Goal: Task Accomplishment & Management: Complete application form

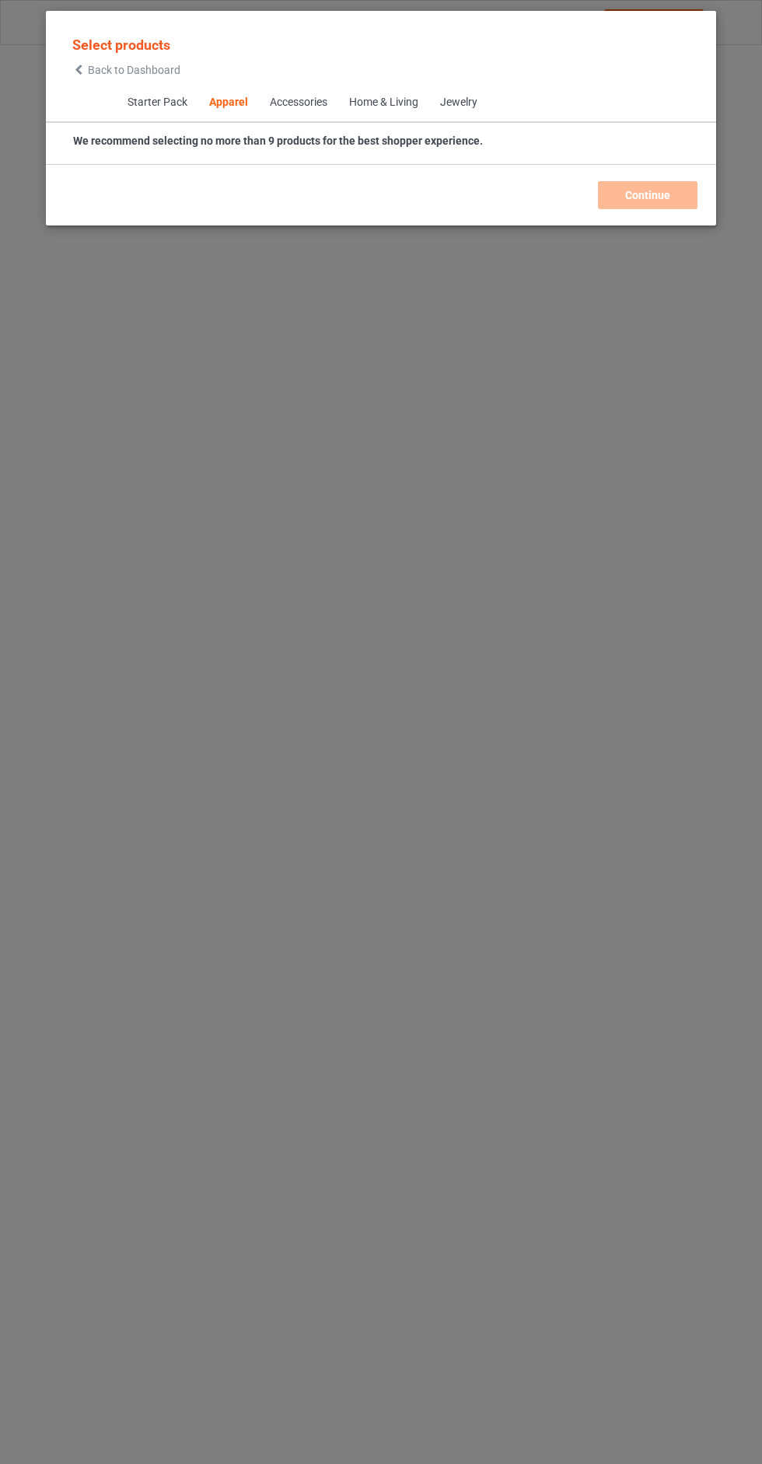
click at [104, 39] on span "Select products" at bounding box center [121, 45] width 98 height 16
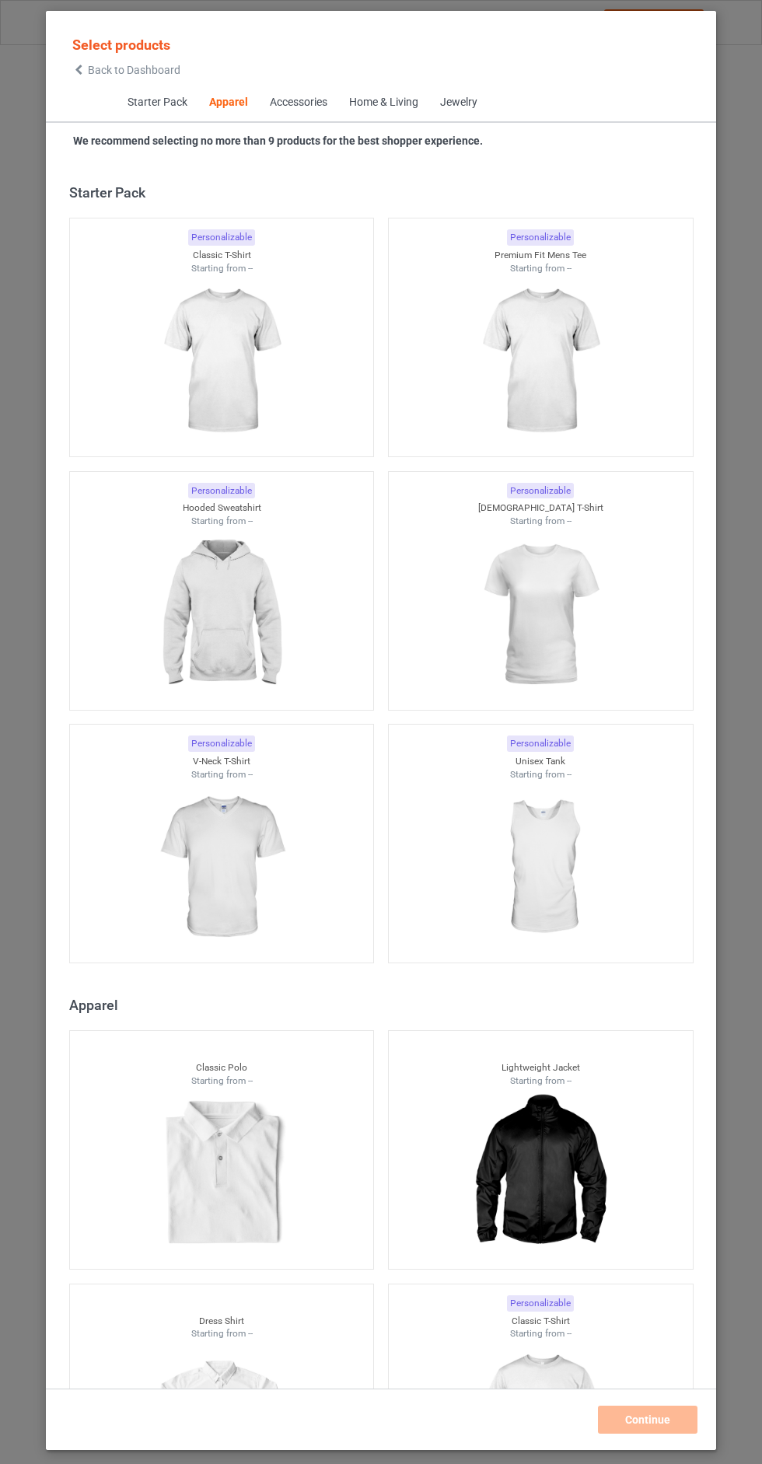
scroll to position [832, 0]
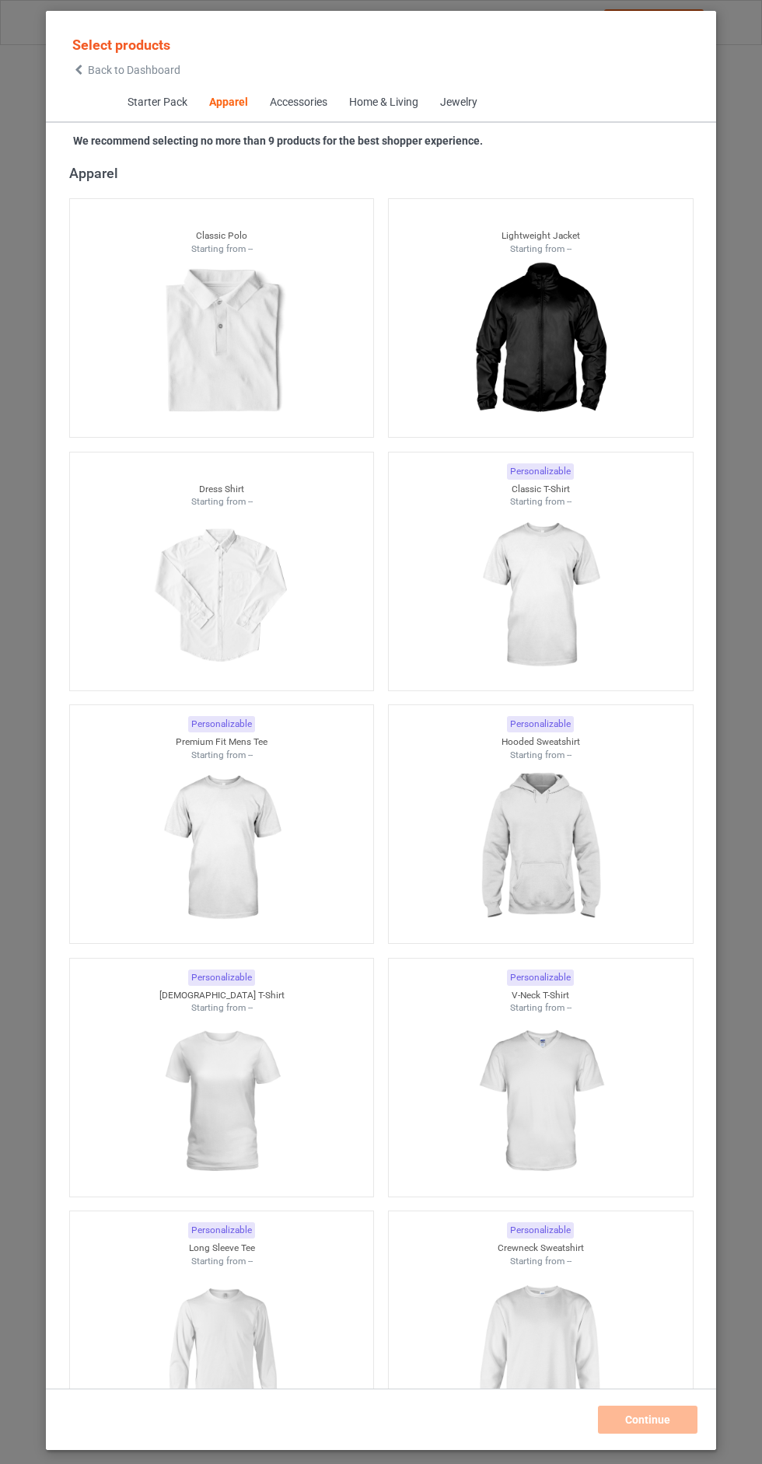
click at [114, 70] on span "Back to Dashboard" at bounding box center [134, 70] width 93 height 12
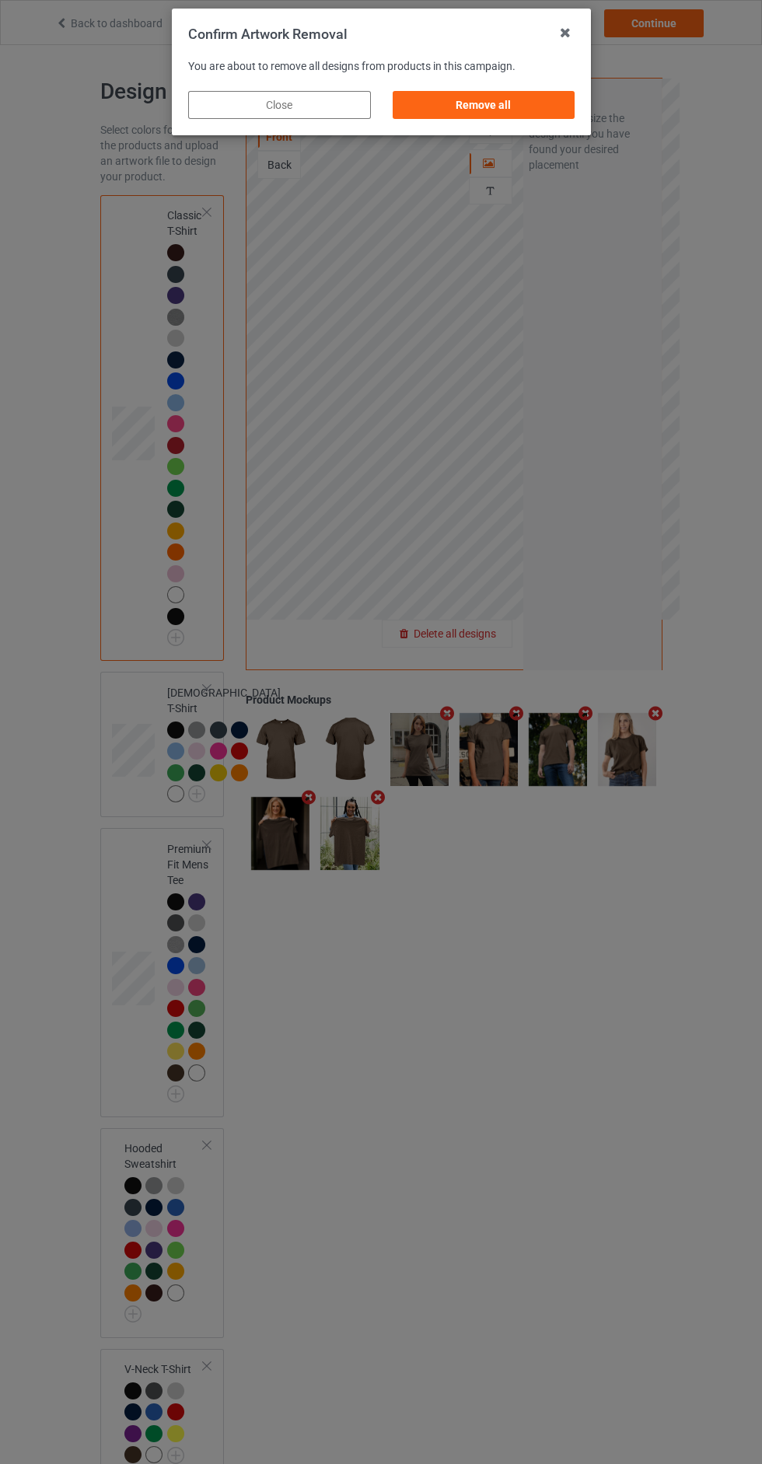
click at [442, 115] on div "Remove all" at bounding box center [483, 105] width 183 height 28
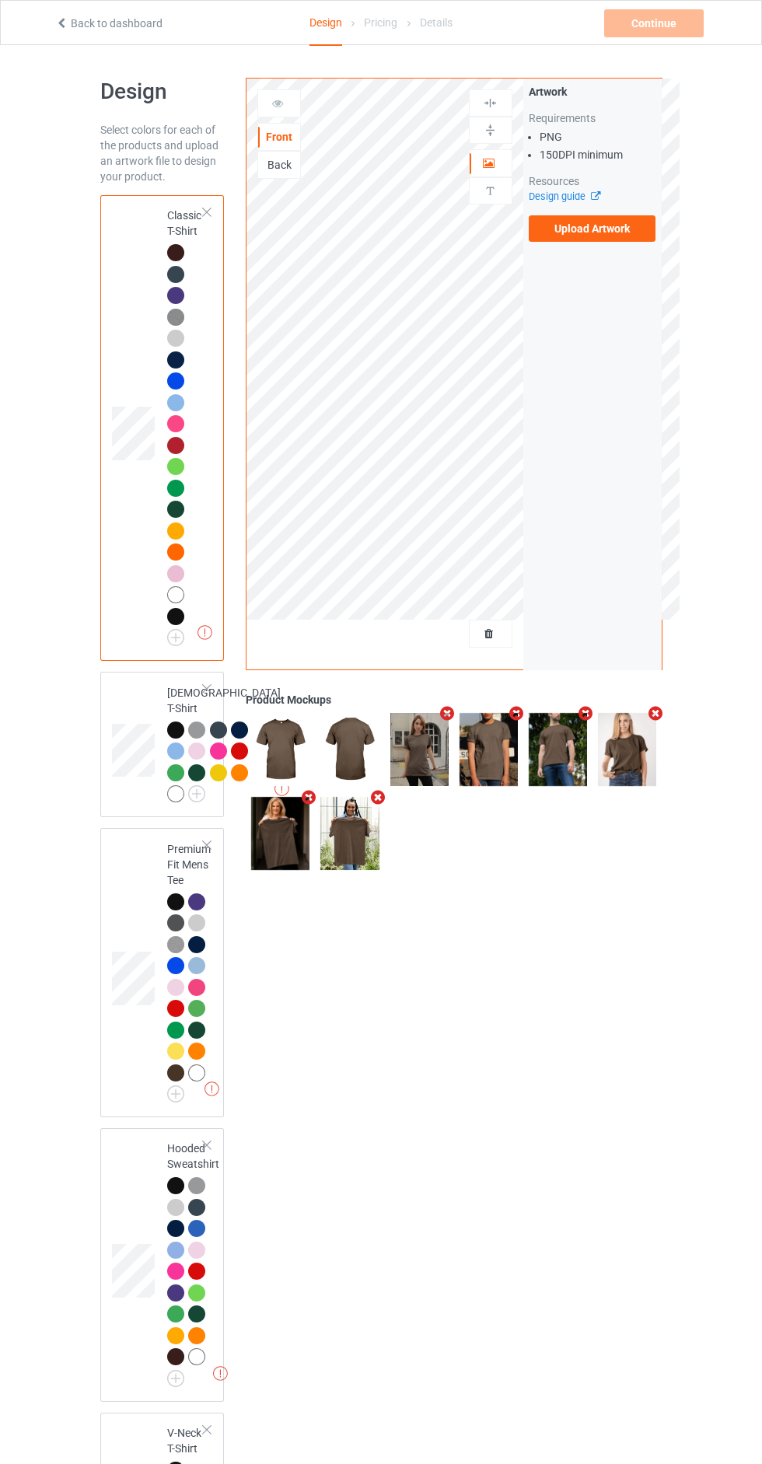
click at [562, 232] on label "Upload Artwork" at bounding box center [593, 228] width 128 height 26
click at [0, 0] on input "Upload Artwork" at bounding box center [0, 0] width 0 height 0
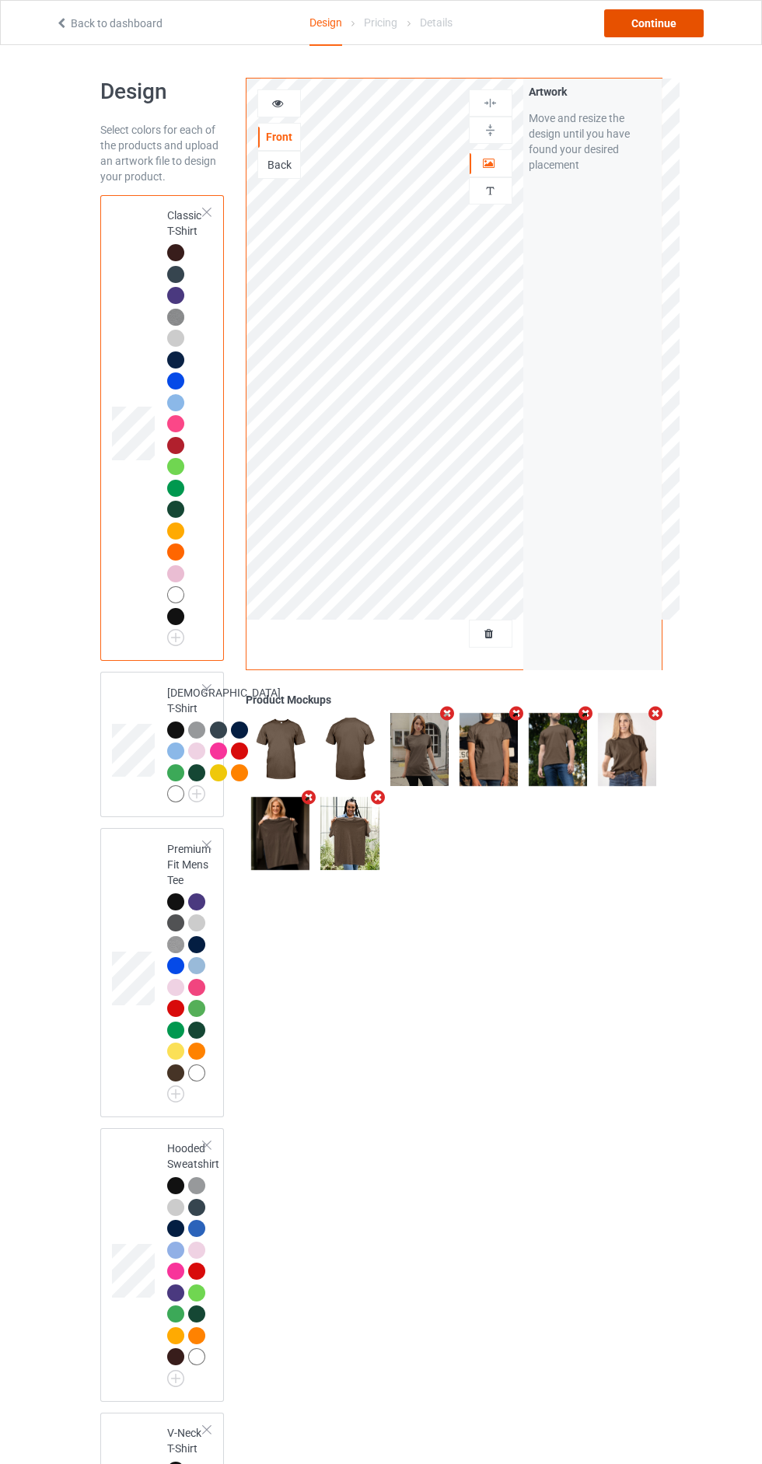
click at [640, 14] on div "Continue" at bounding box center [654, 23] width 100 height 28
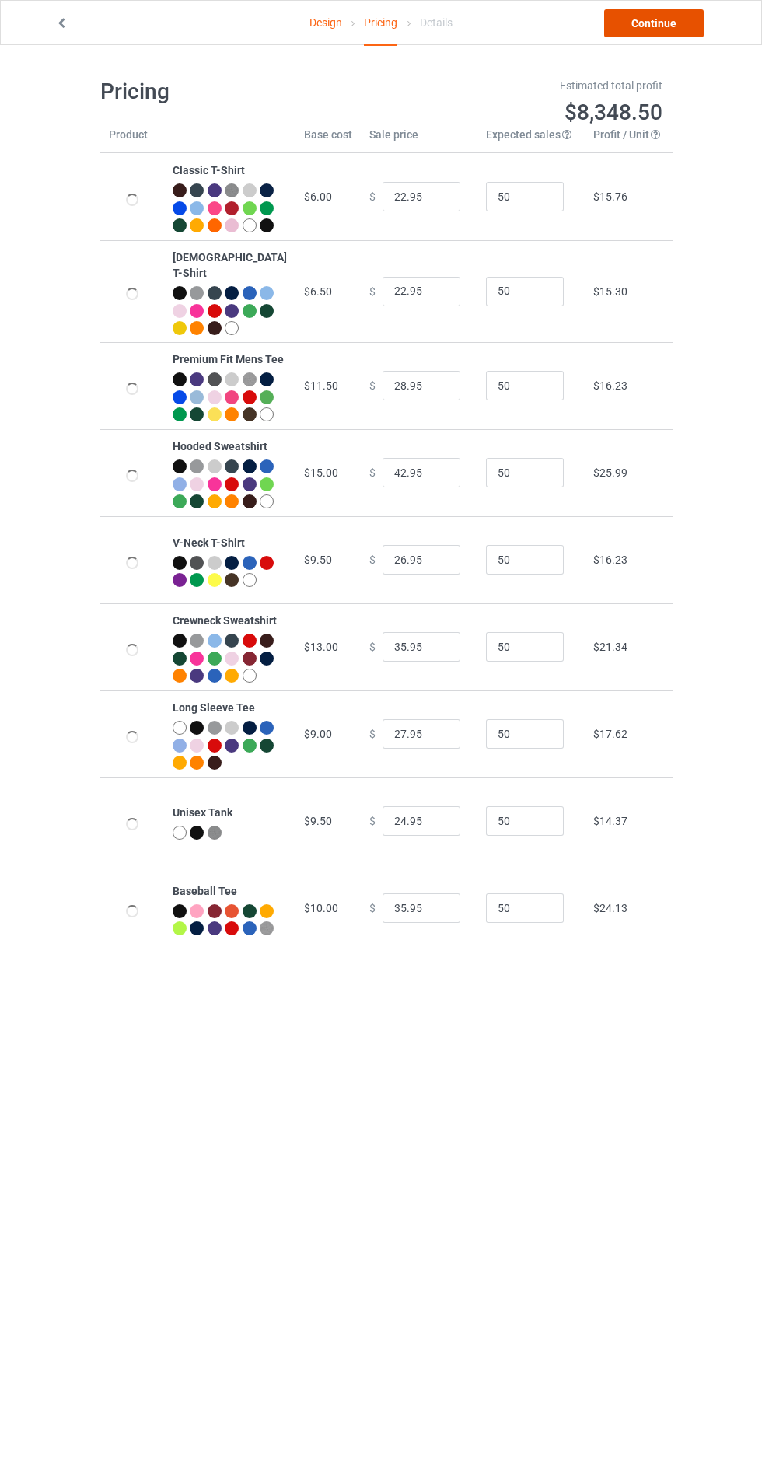
click at [638, 32] on link "Continue" at bounding box center [654, 23] width 100 height 28
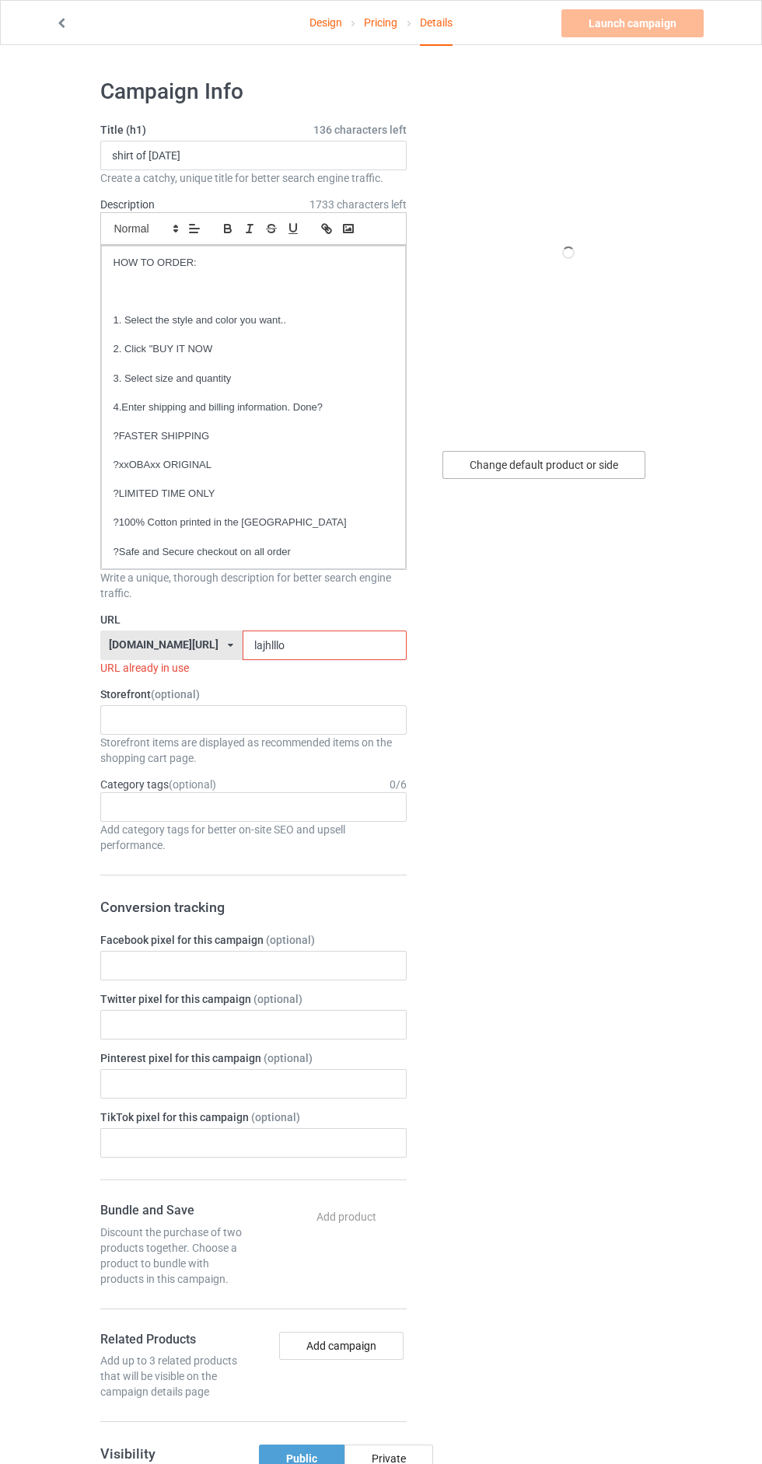
click at [493, 456] on div "Change default product or side" at bounding box center [543, 465] width 203 height 28
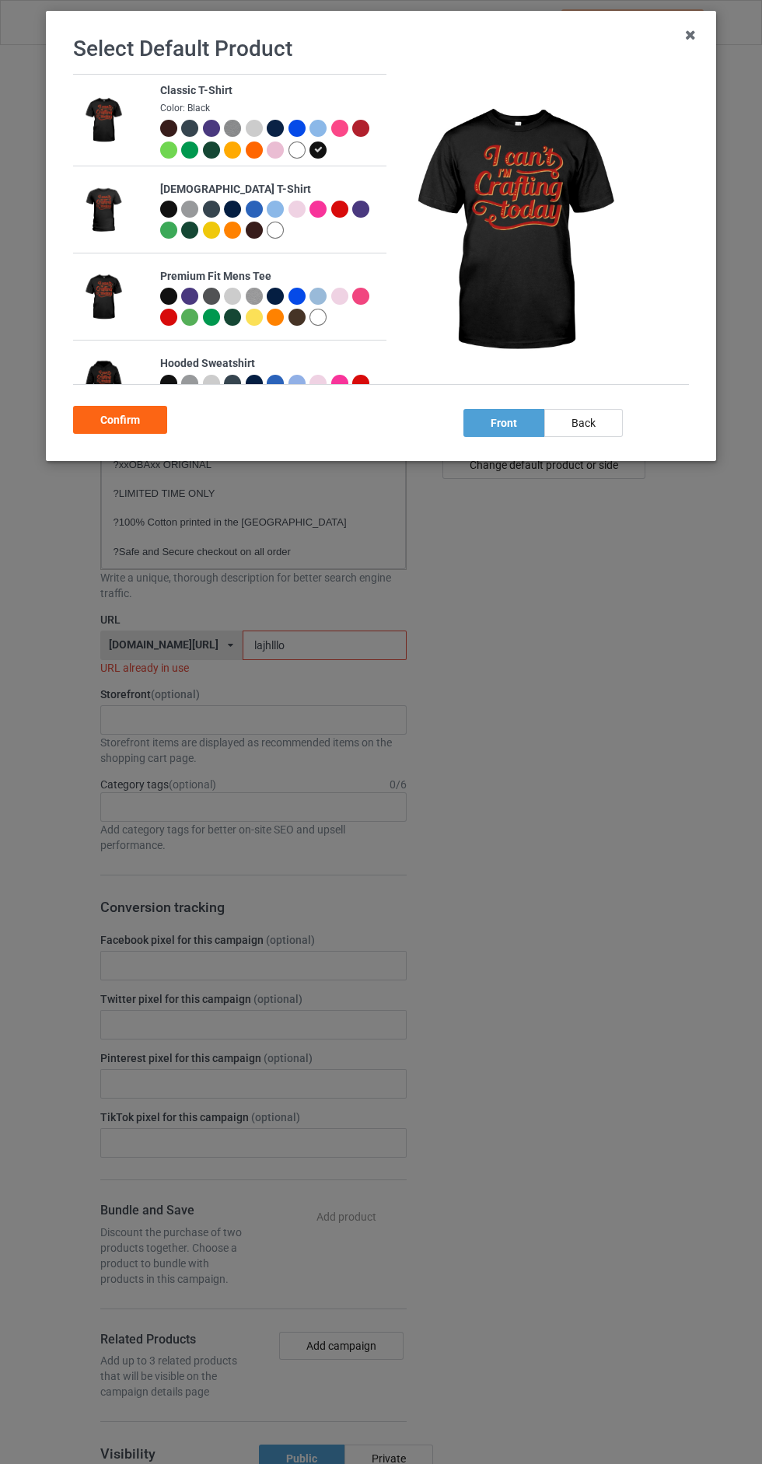
click at [291, 152] on div at bounding box center [296, 150] width 17 height 17
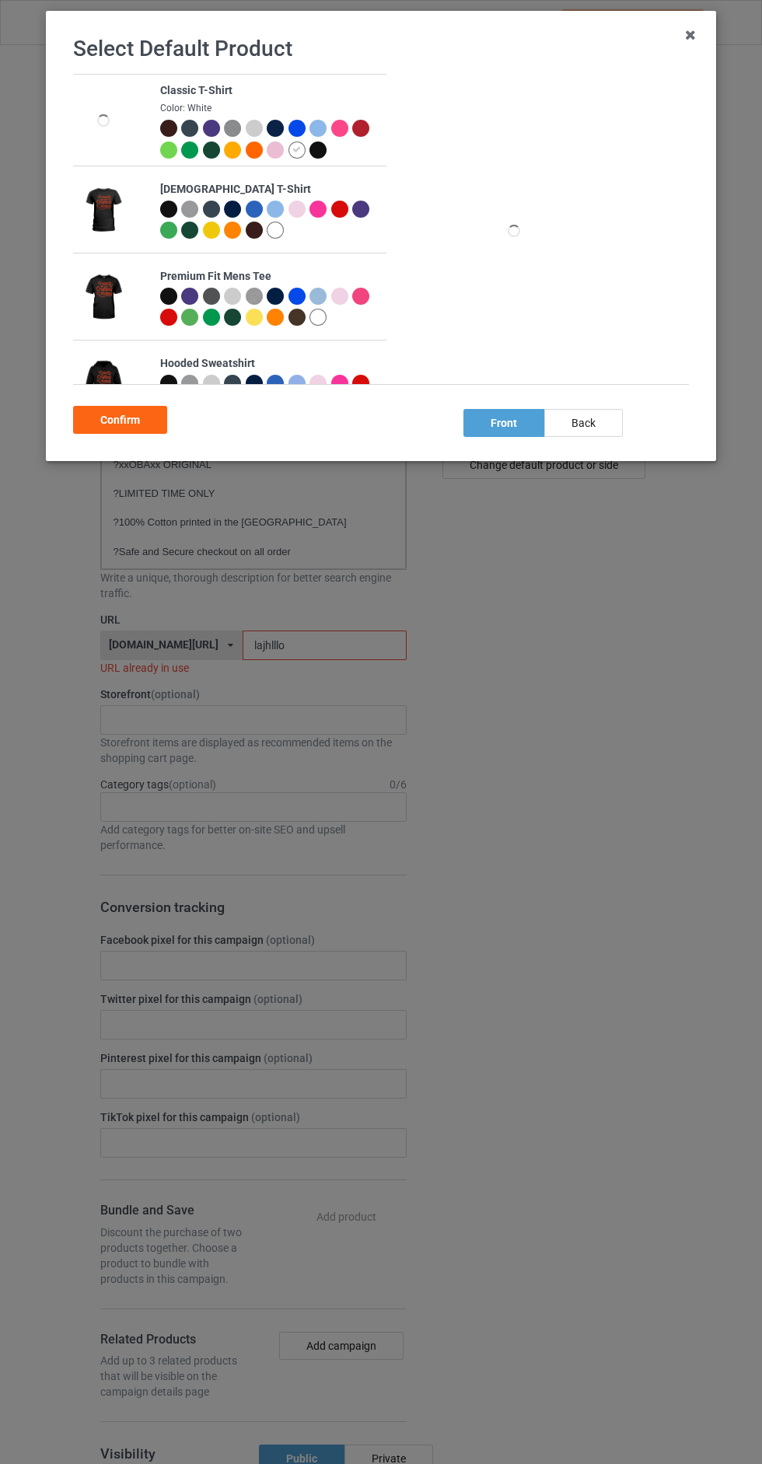
click at [100, 420] on div "Confirm" at bounding box center [120, 420] width 94 height 28
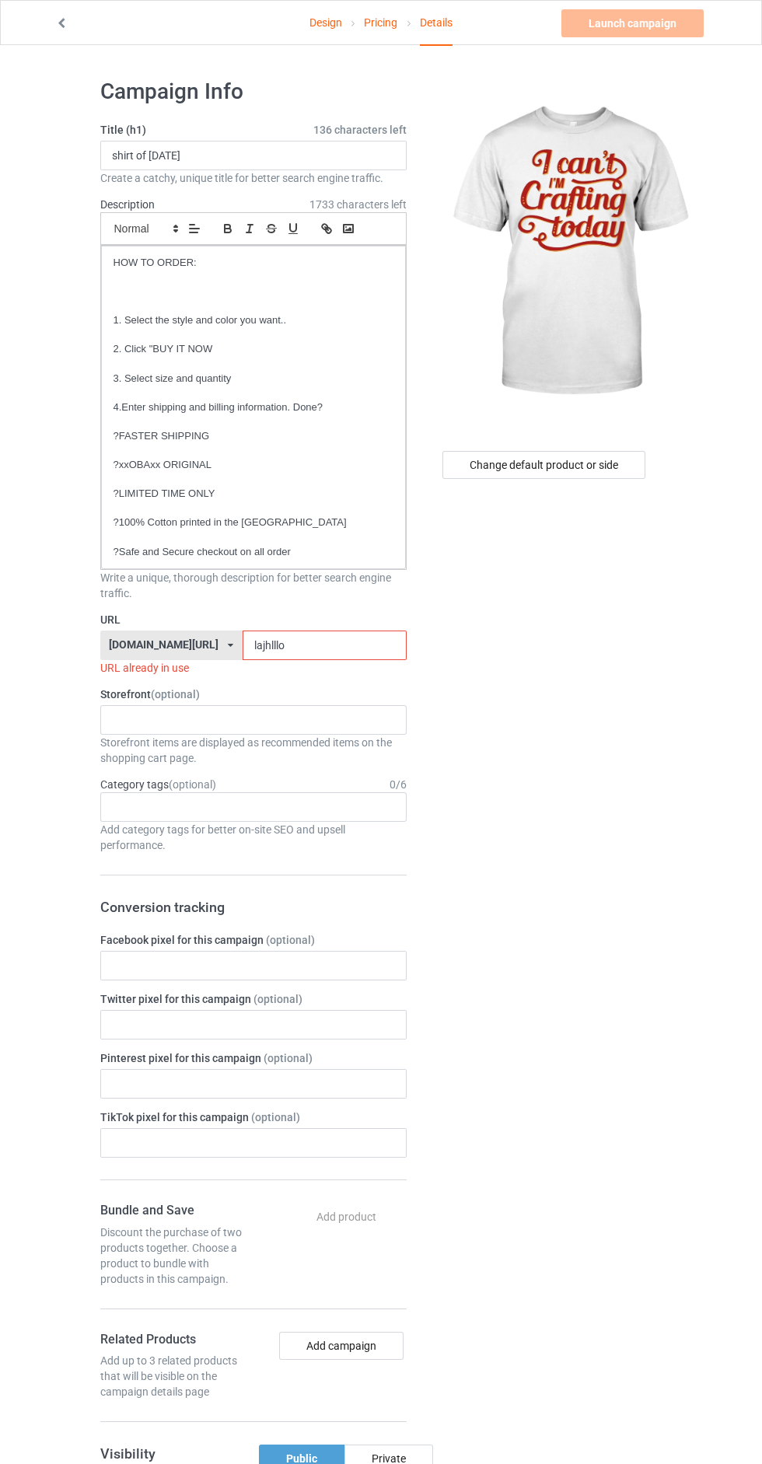
click at [273, 645] on input "lajhlllo" at bounding box center [325, 646] width 164 height 30
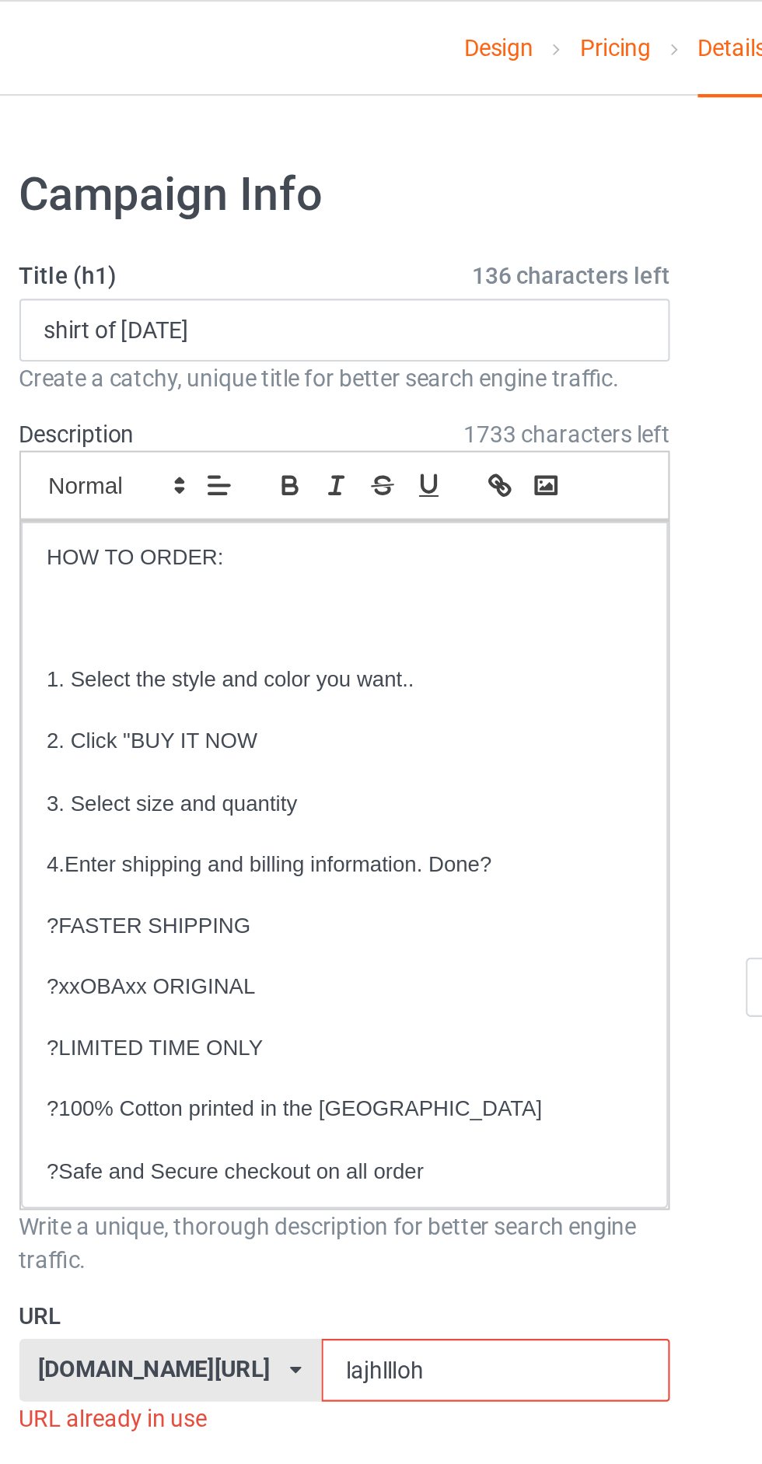
click at [244, 642] on input "lajhllloh" at bounding box center [325, 646] width 164 height 30
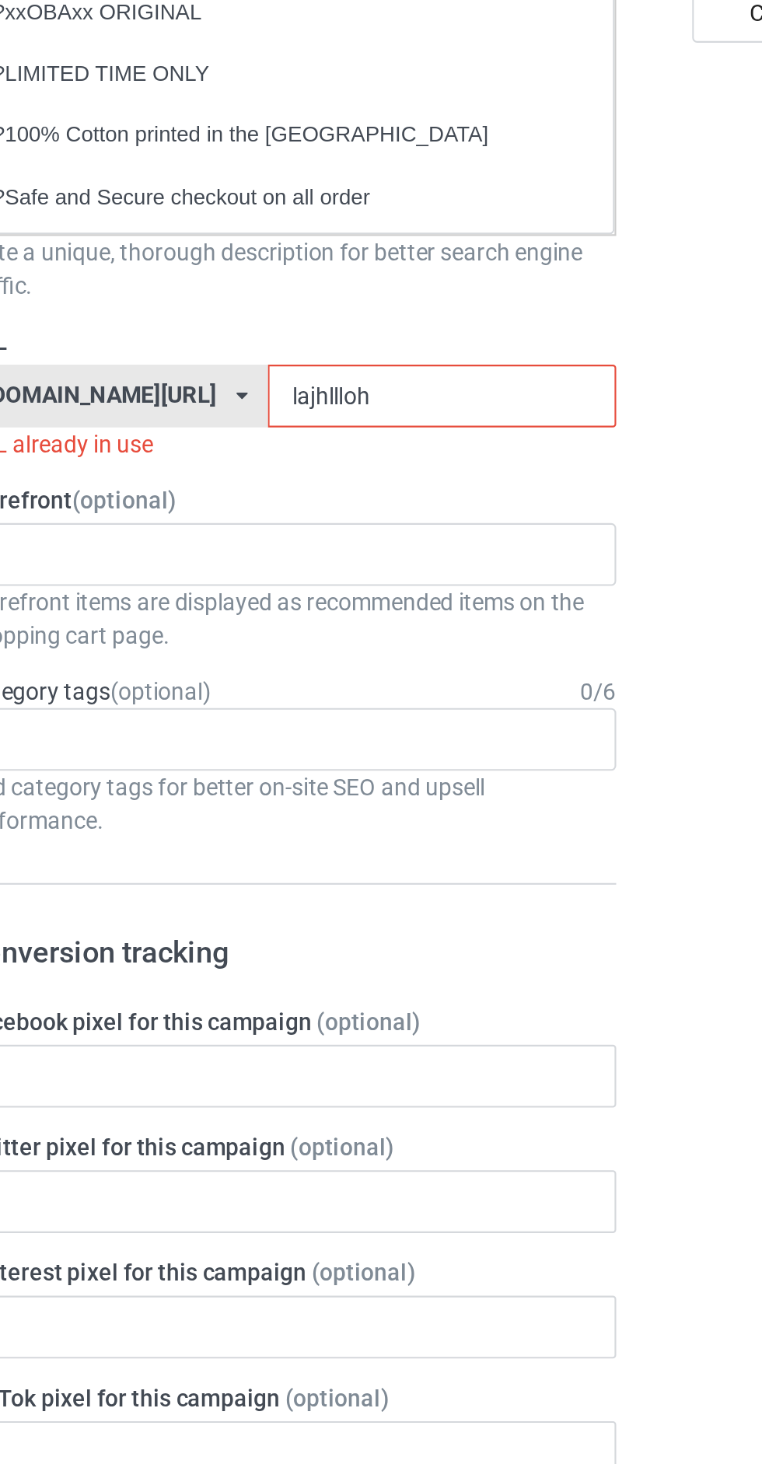
type input "labjhllloh"
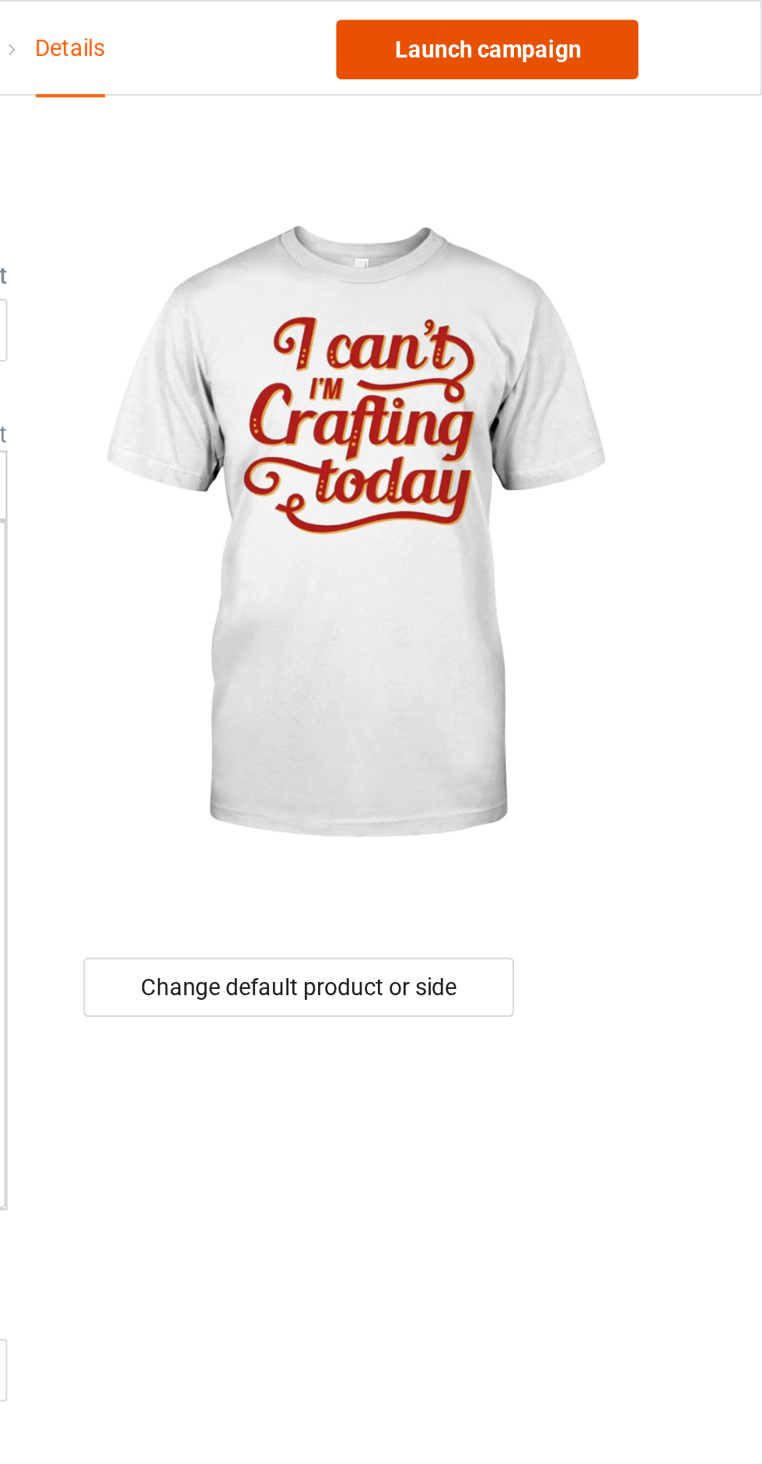
click at [590, 20] on link "Launch campaign" at bounding box center [632, 23] width 142 height 28
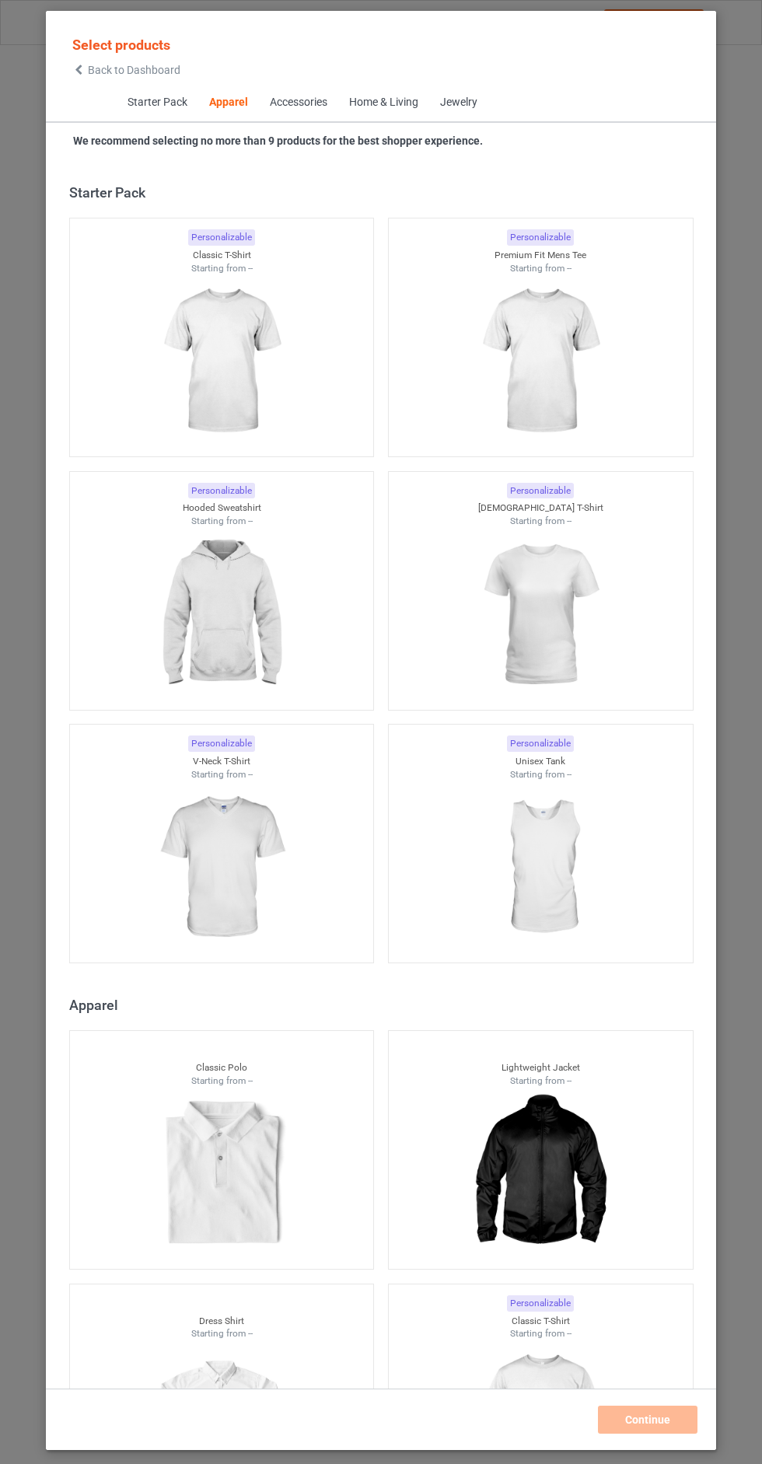
scroll to position [832, 0]
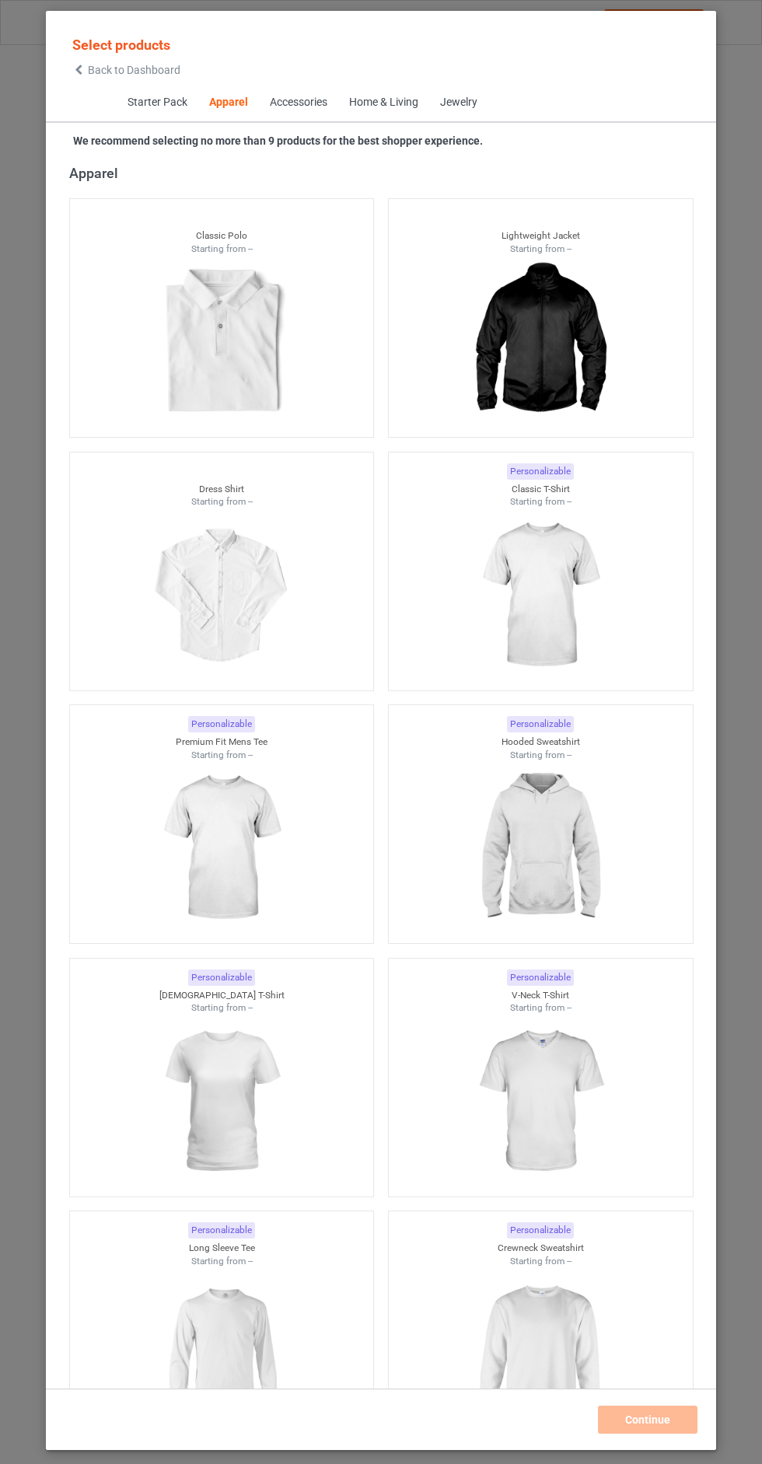
click at [100, 70] on span "Back to Dashboard" at bounding box center [134, 70] width 93 height 12
